Goal: Navigation & Orientation: Understand site structure

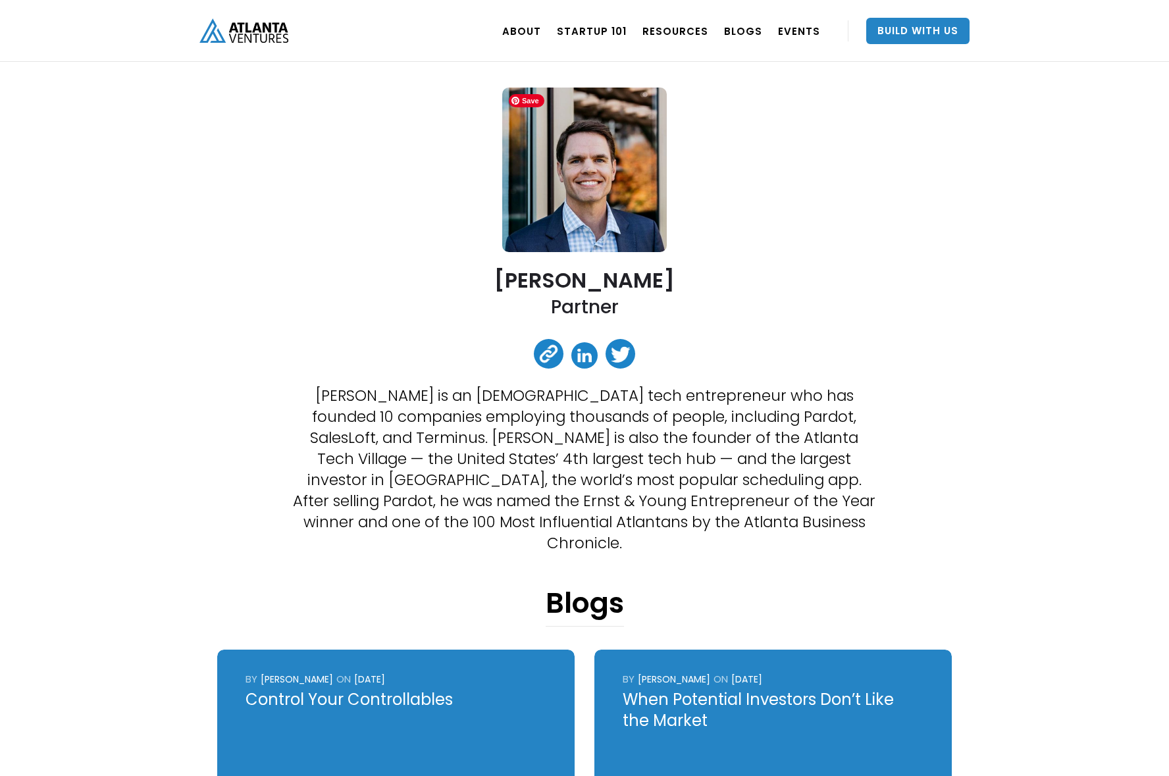
scroll to position [59, 0]
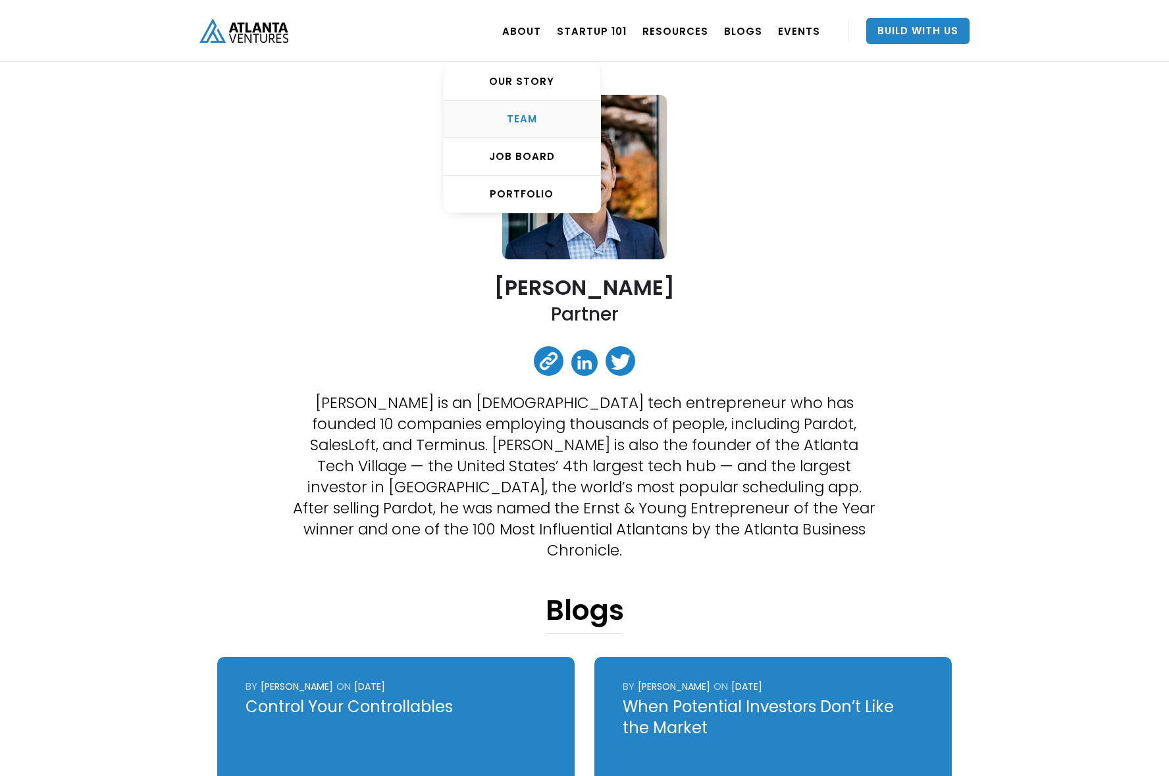
click at [519, 116] on div "TEAM" at bounding box center [522, 119] width 157 height 13
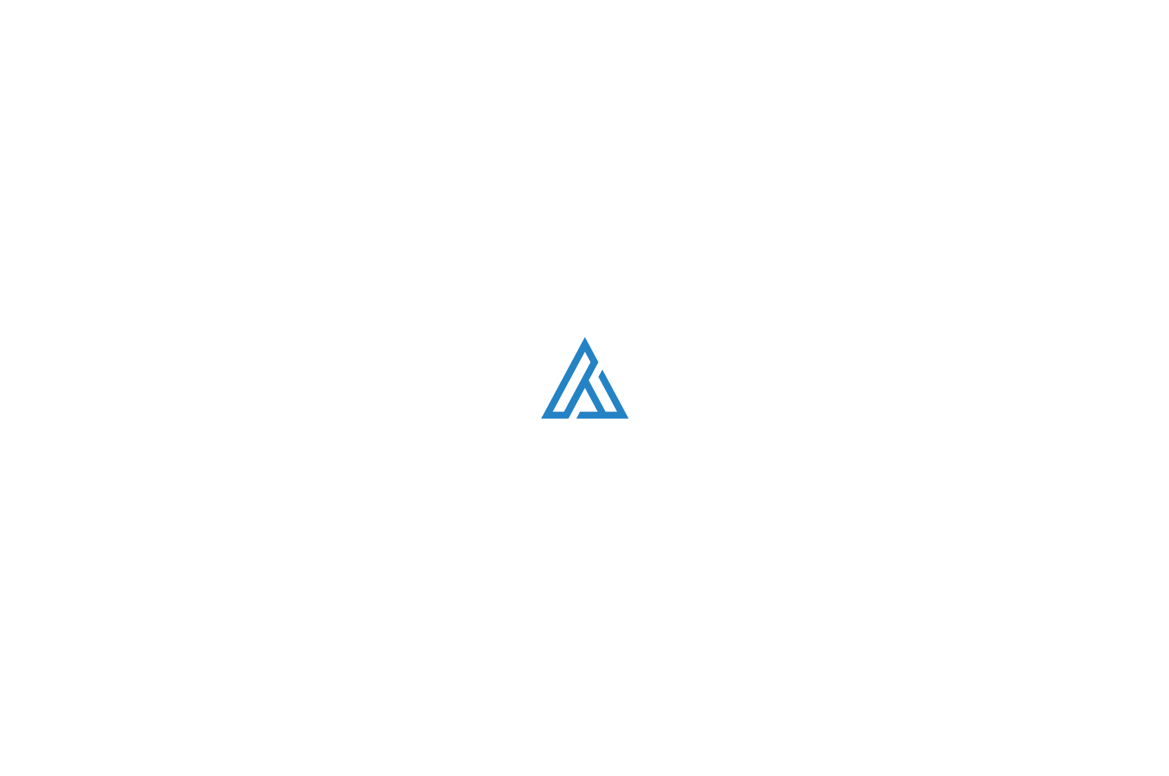
scroll to position [1679, 0]
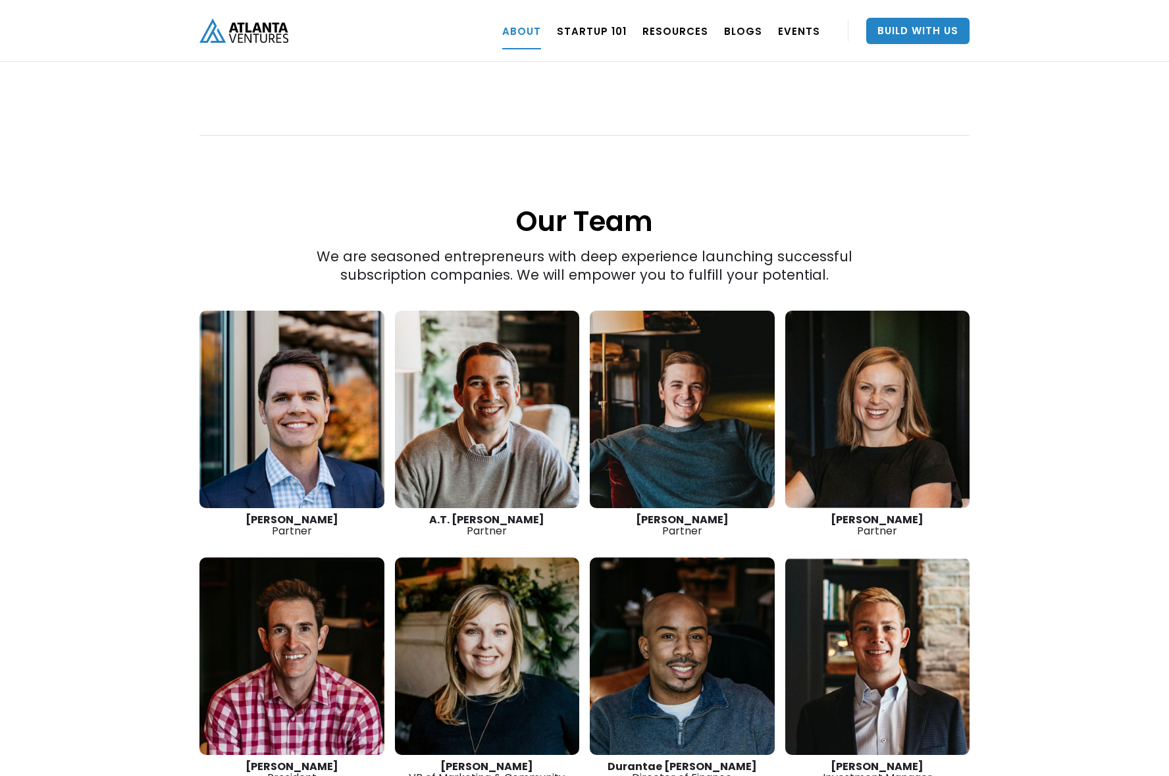
click at [272, 40] on img "home" at bounding box center [243, 30] width 89 height 24
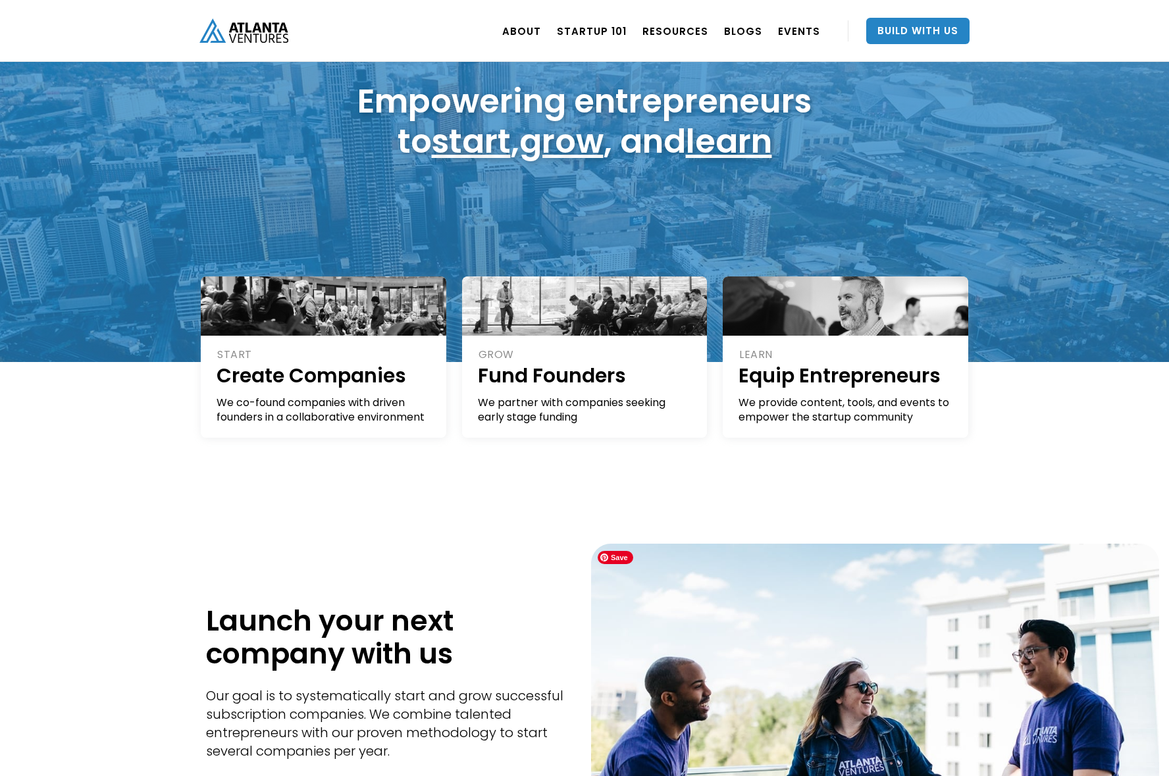
scroll to position [40, 0]
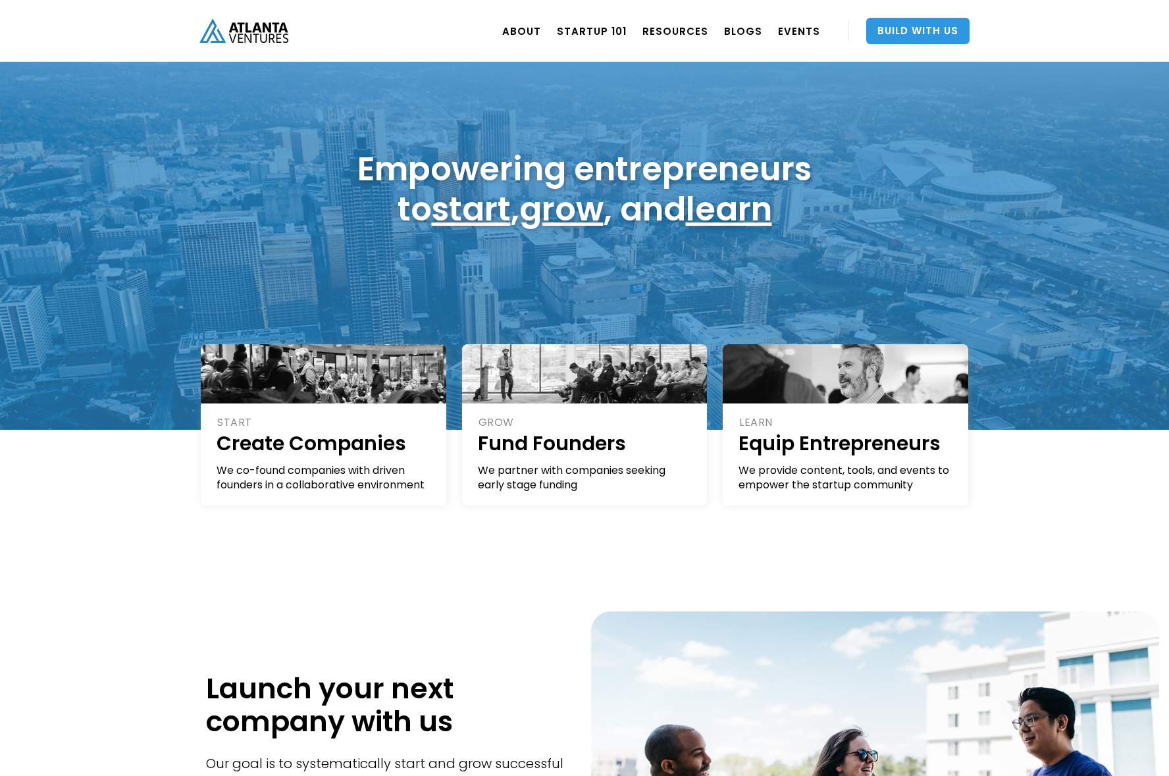
click at [921, 23] on link "Build With Us" at bounding box center [917, 31] width 103 height 26
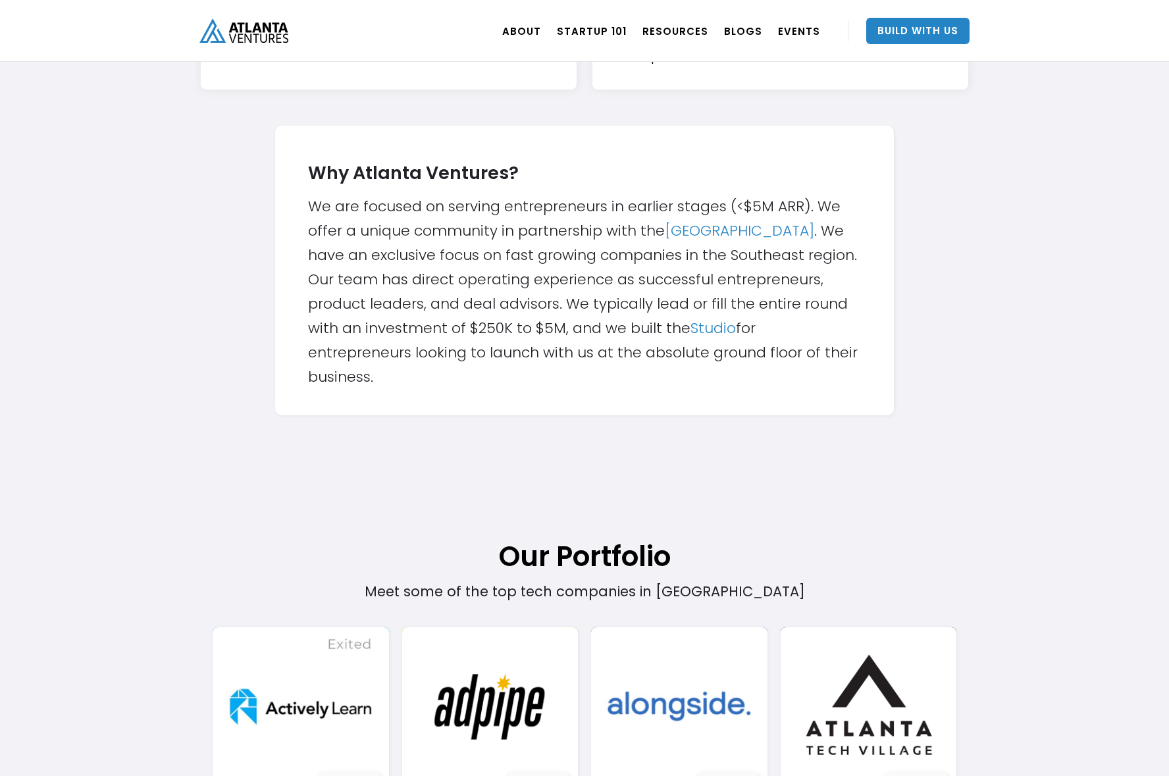
scroll to position [406, 0]
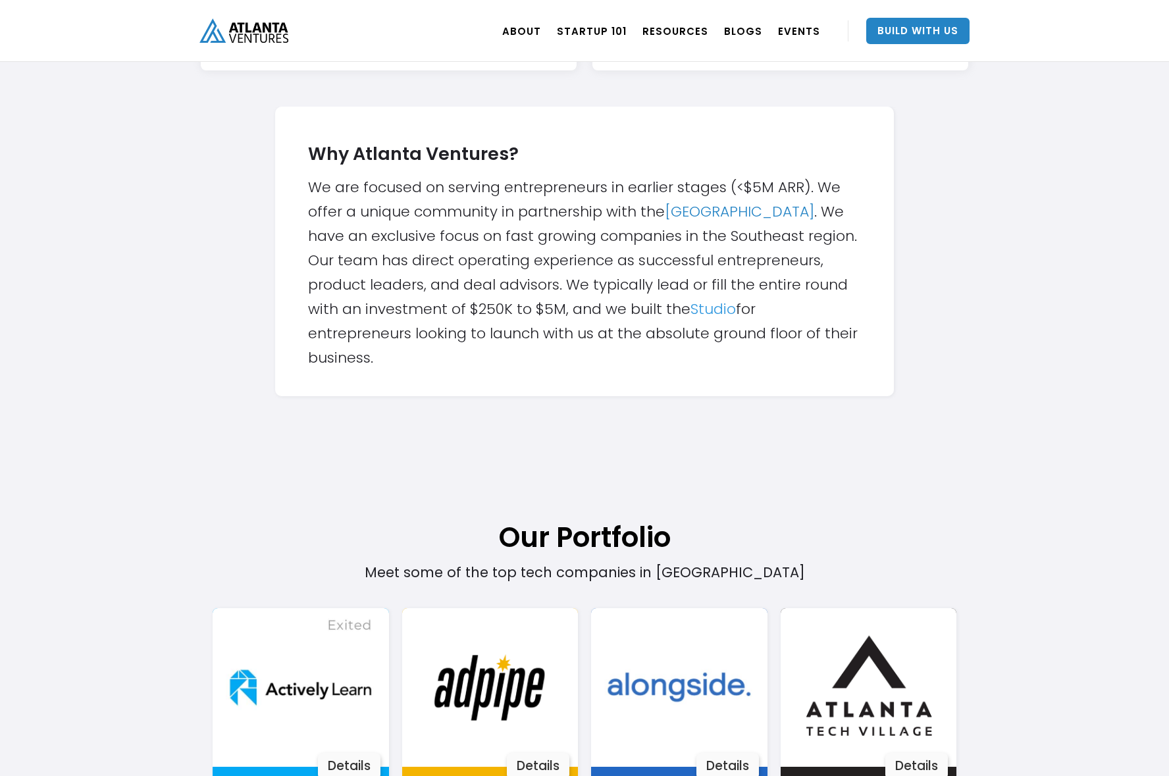
click at [711, 311] on link "Studio" at bounding box center [712, 309] width 45 height 20
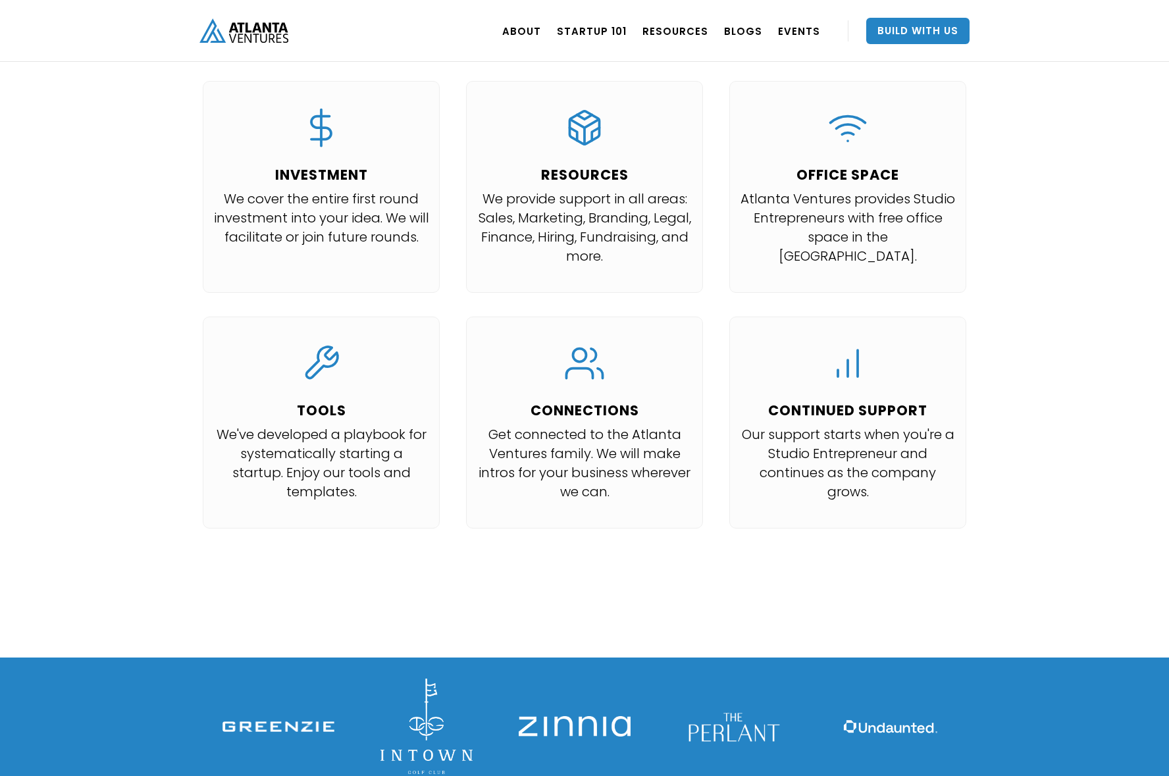
scroll to position [1329, 0]
